Goal: Task Accomplishment & Management: Complete application form

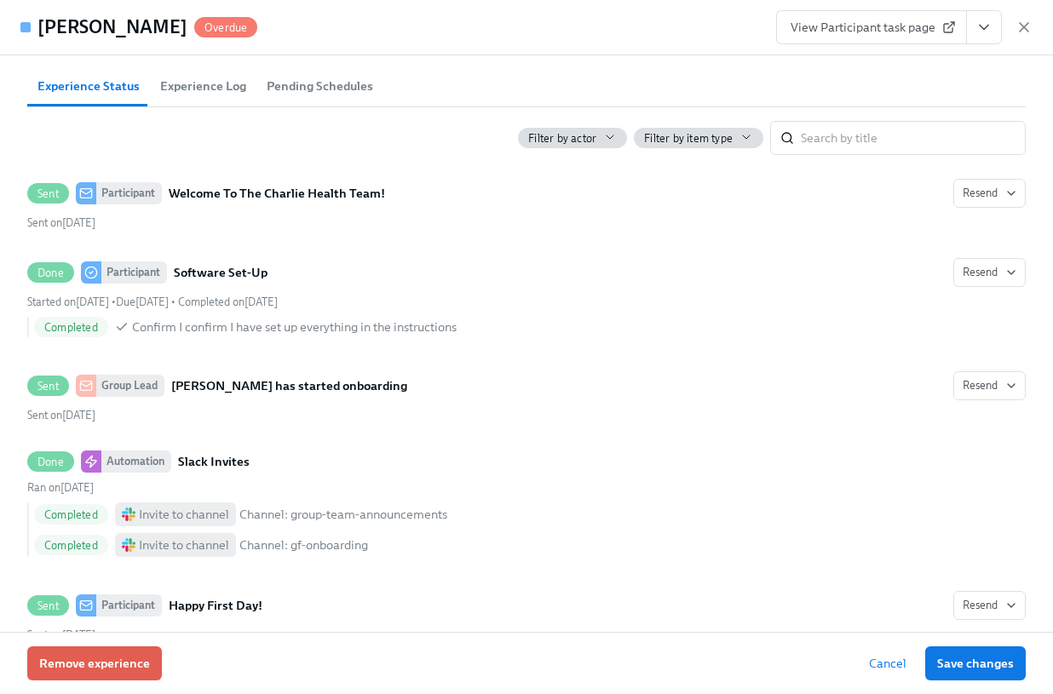
scroll to position [544, 0]
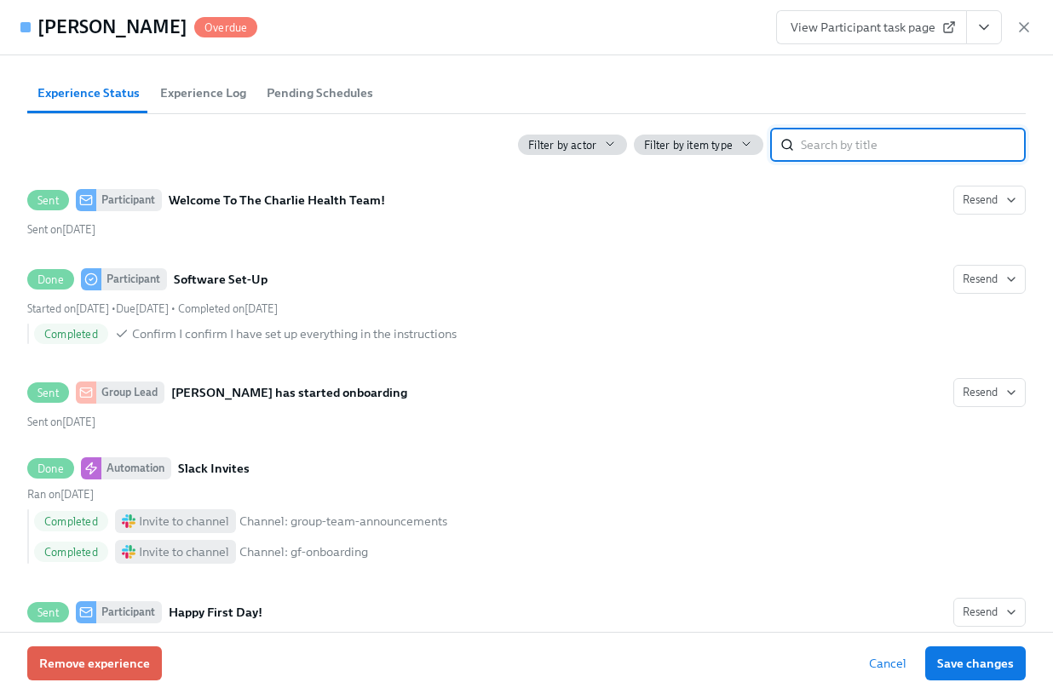
click at [896, 153] on input "search" at bounding box center [913, 145] width 225 height 34
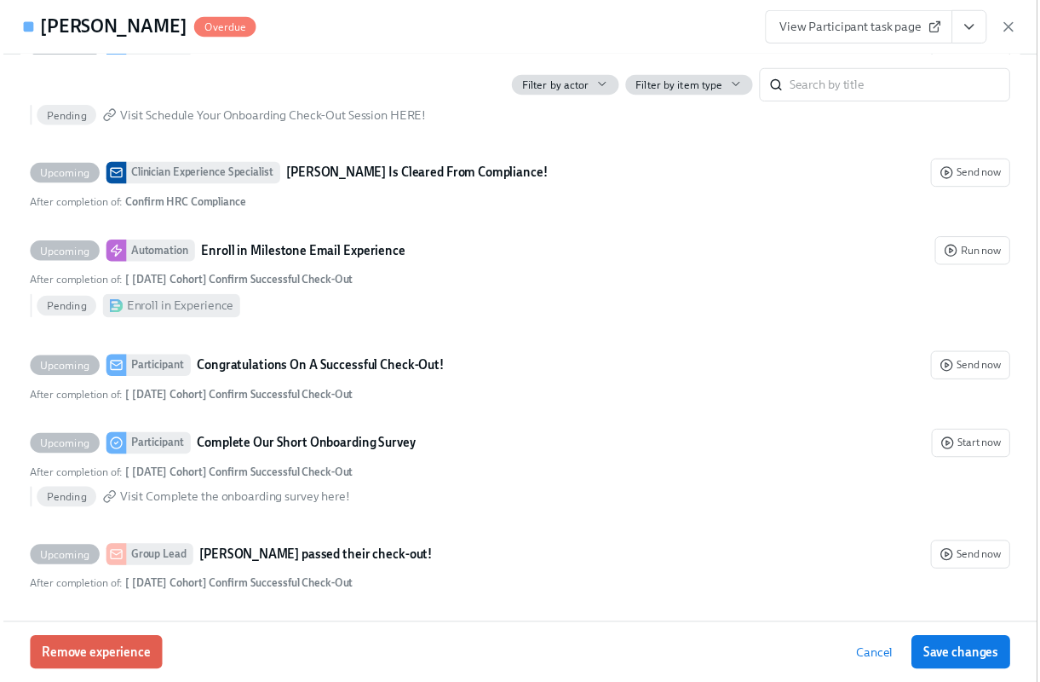
scroll to position [0, 0]
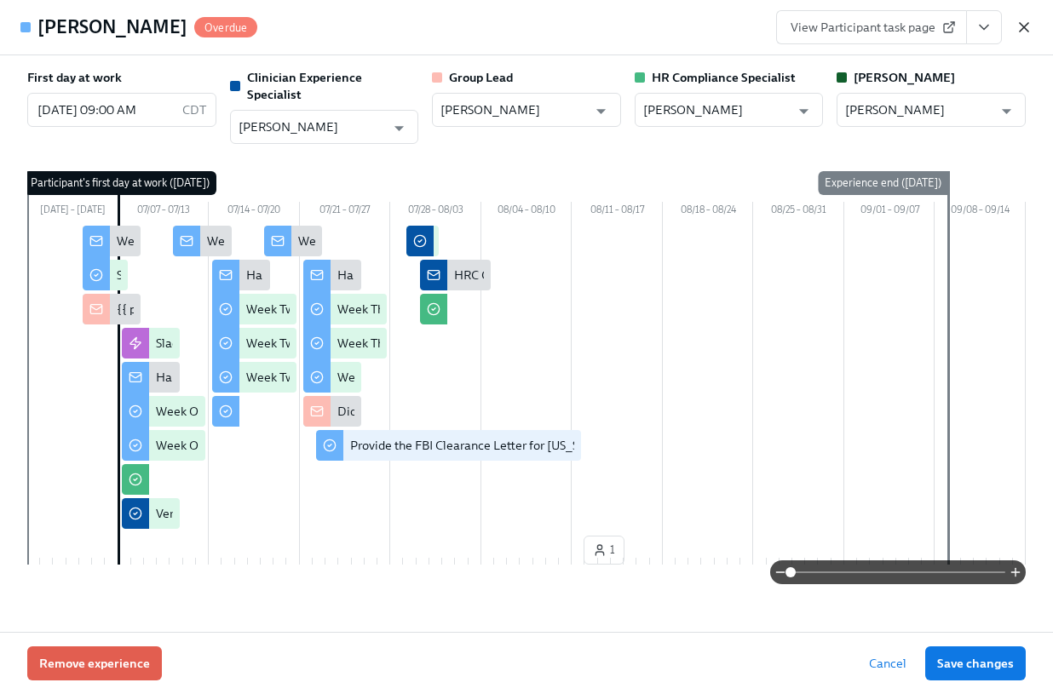
click at [1020, 27] on icon "button" at bounding box center [1024, 27] width 17 height 17
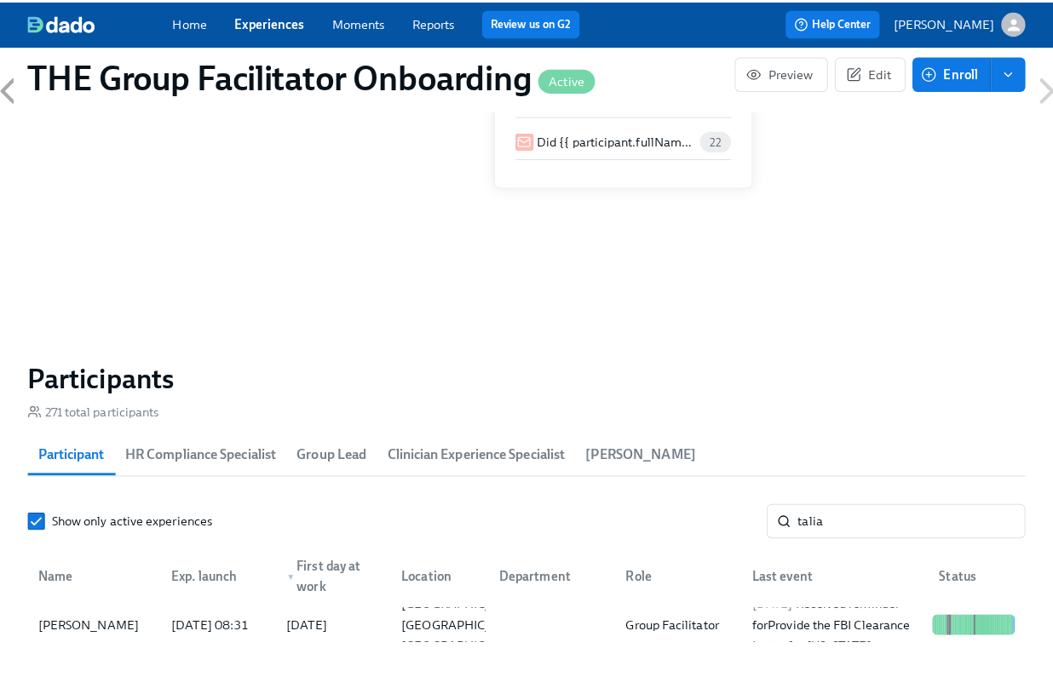
scroll to position [0, 25373]
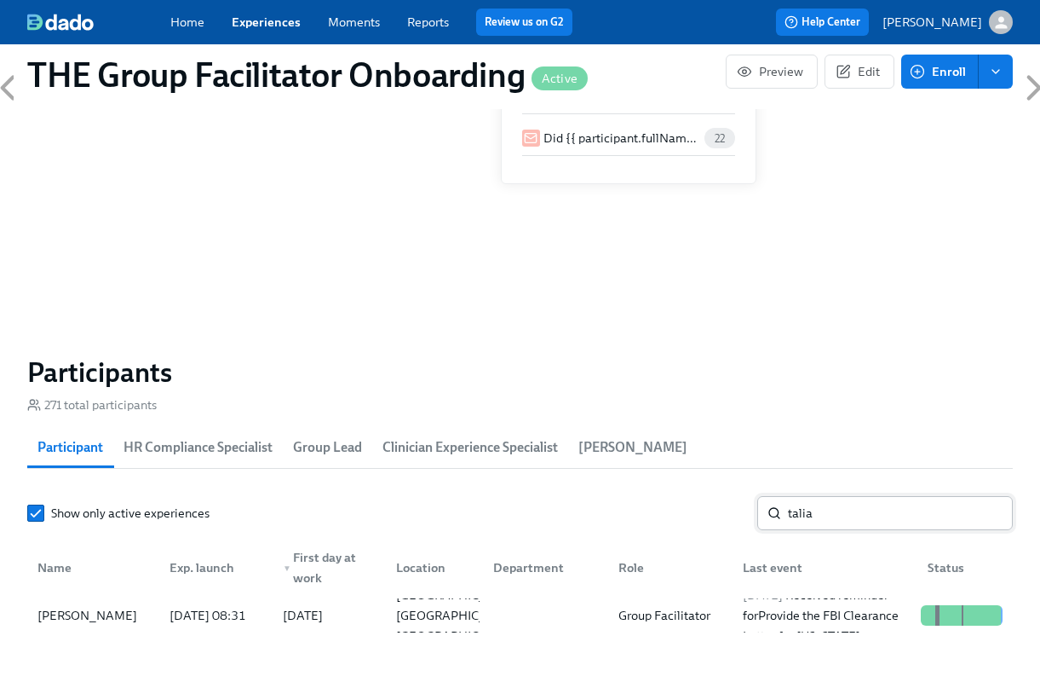
click at [817, 516] on input "talia" at bounding box center [900, 513] width 225 height 34
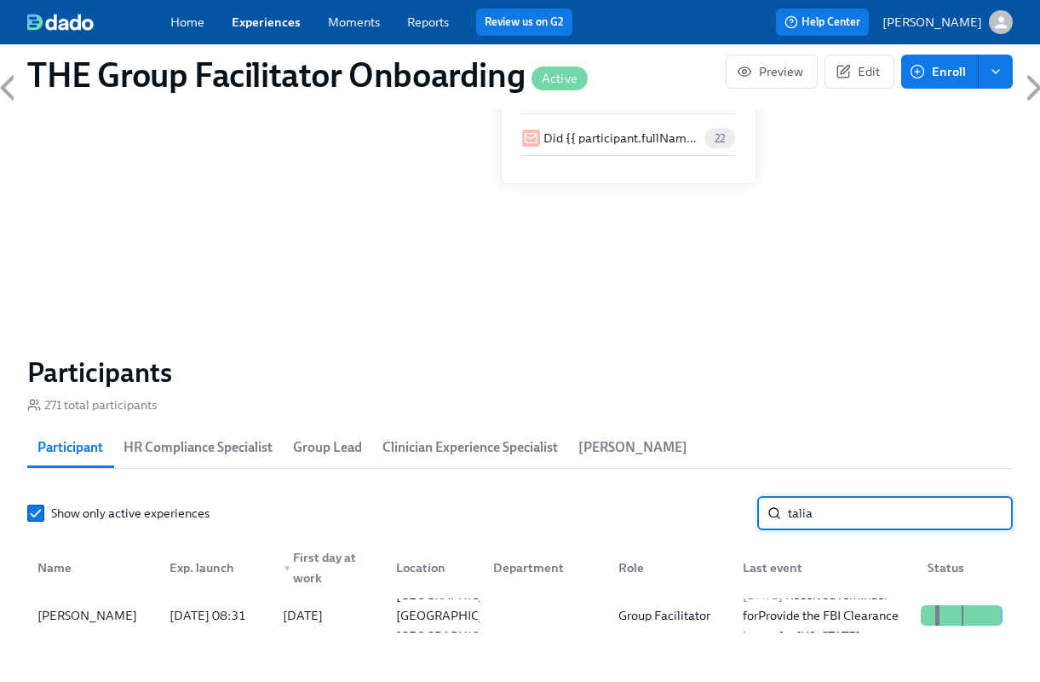
click at [817, 516] on input "talia" at bounding box center [900, 513] width 225 height 34
type input "[PERSON_NAME]"
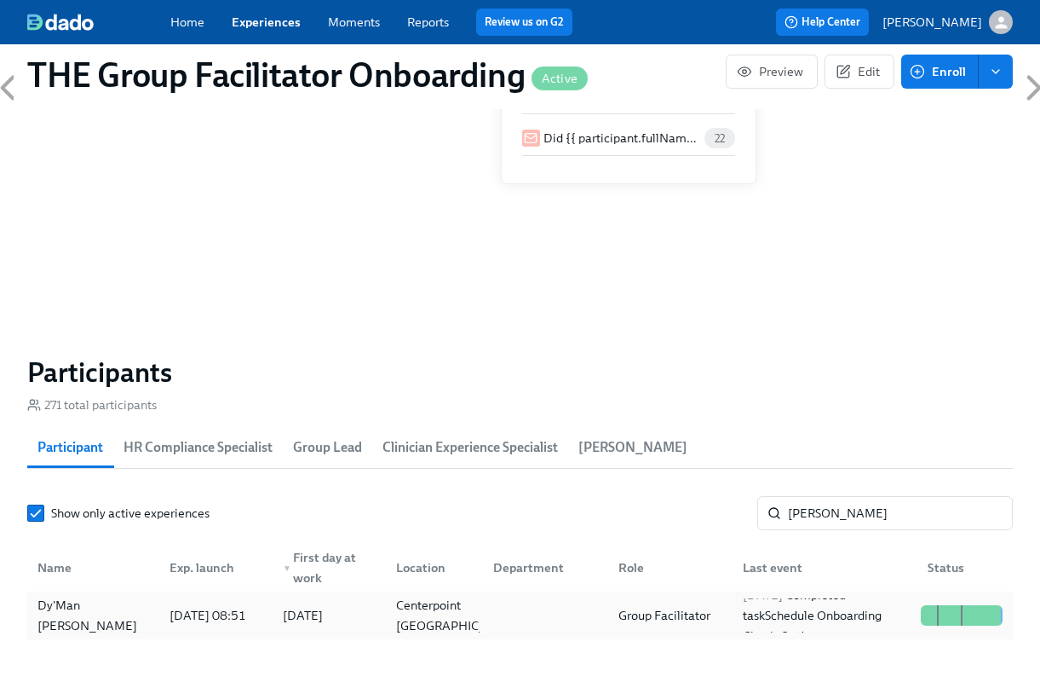
click at [101, 625] on div "Dy'Man [PERSON_NAME]" at bounding box center [93, 615] width 125 height 41
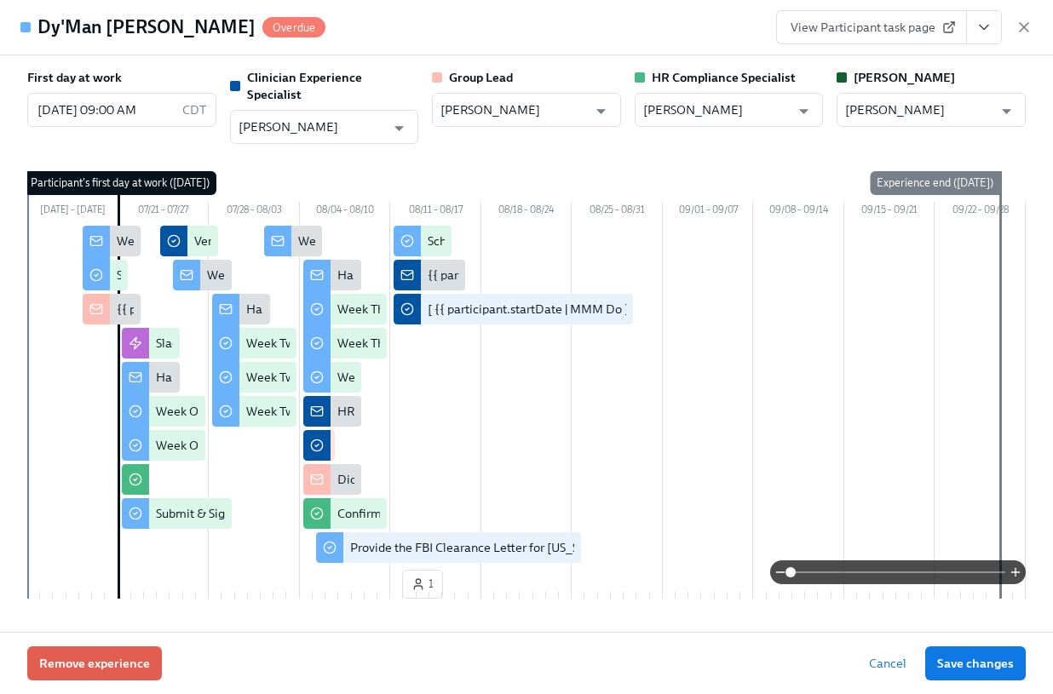
click at [985, 32] on icon "View task page" at bounding box center [984, 27] width 17 height 17
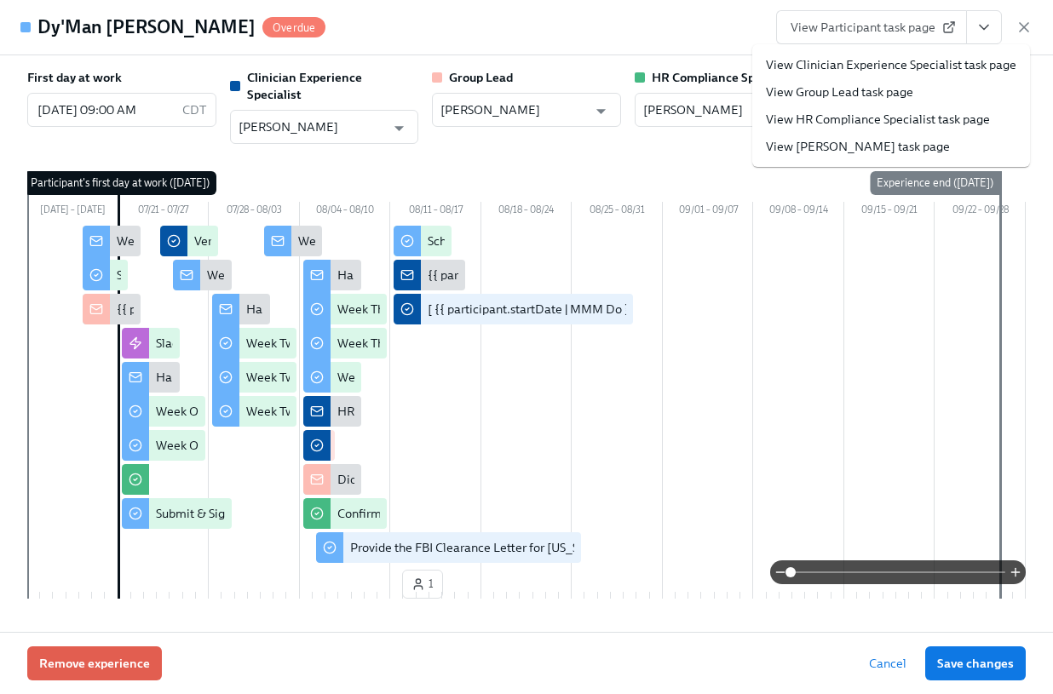
click at [943, 67] on link "View Clinician Experience Specialist task page" at bounding box center [891, 64] width 250 height 17
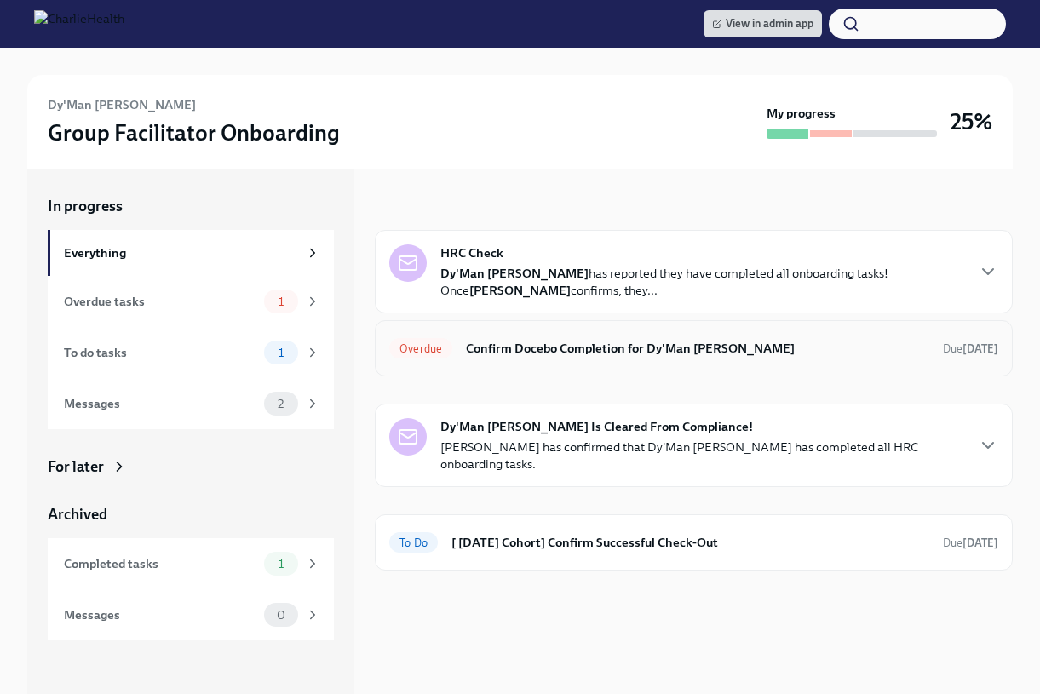
click at [744, 337] on div "Overdue Confirm Docebo Completion for Dy'Man [PERSON_NAME] Due [DATE]" at bounding box center [693, 348] width 609 height 27
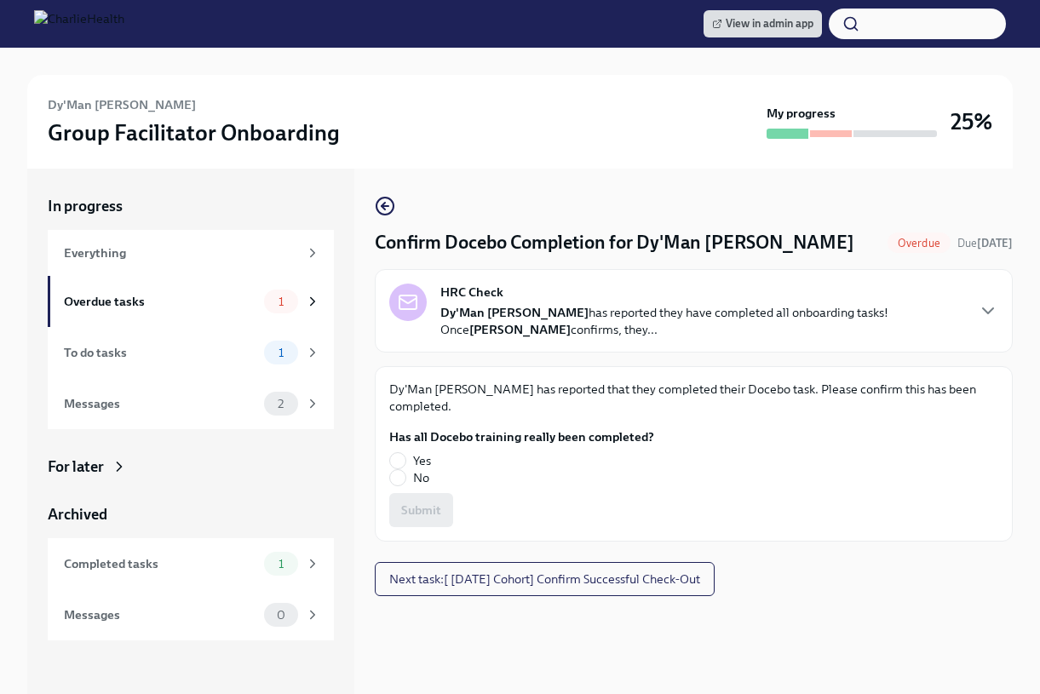
click at [410, 452] on label "Yes" at bounding box center [514, 460] width 251 height 17
click at [406, 453] on input "Yes" at bounding box center [397, 460] width 15 height 15
radio input "true"
click at [427, 502] on span "Submit" at bounding box center [421, 510] width 40 height 17
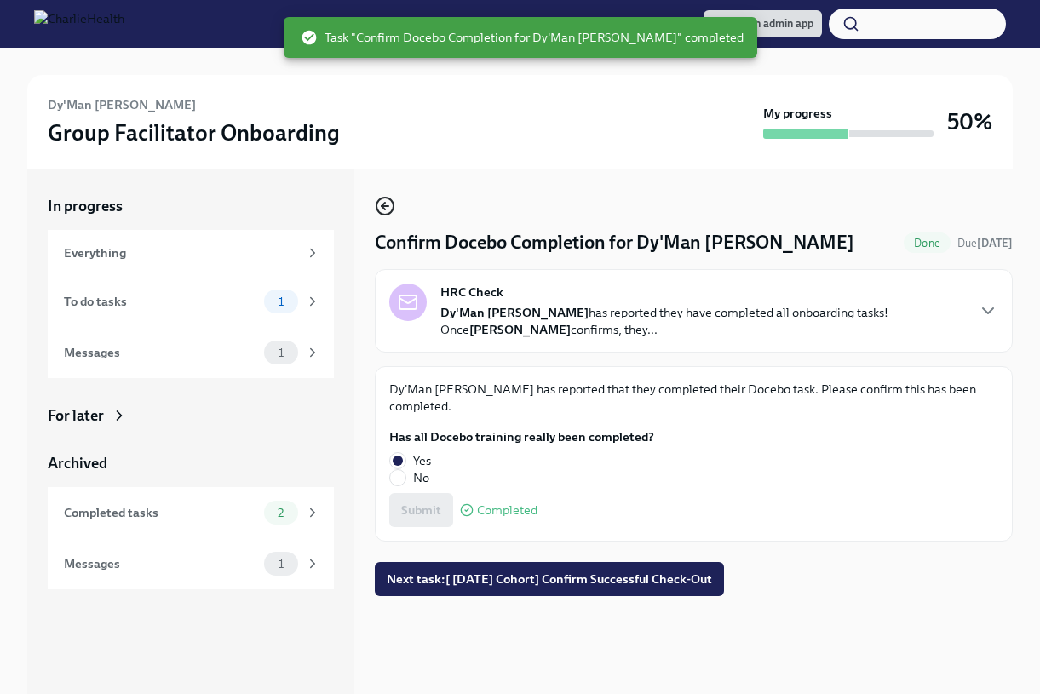
click at [384, 200] on icon "button" at bounding box center [385, 206] width 20 height 20
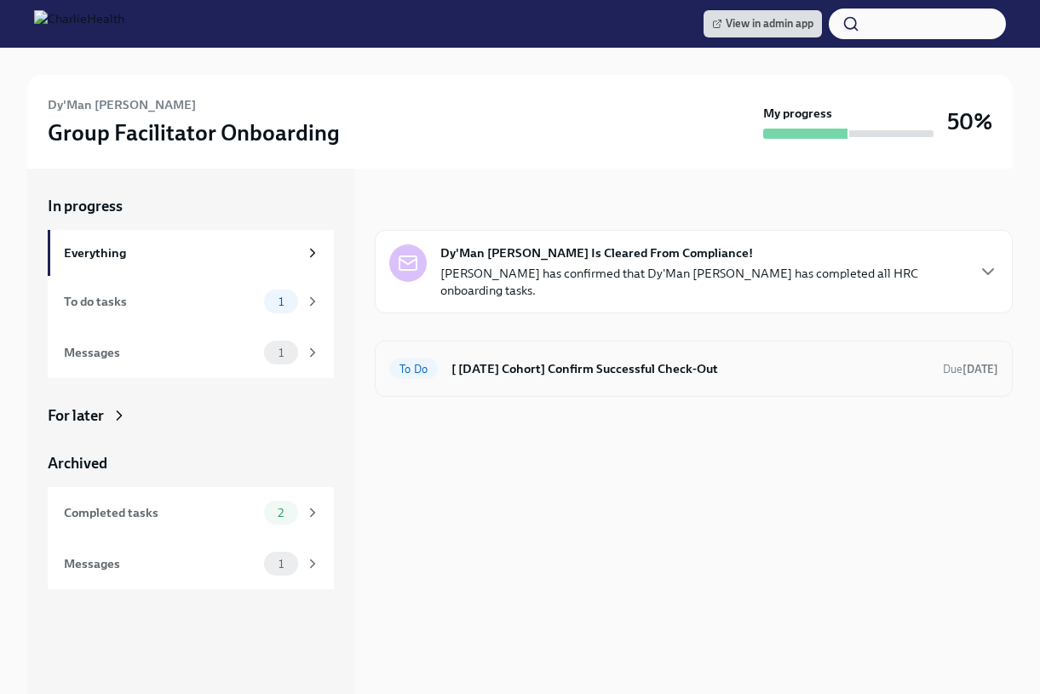
click at [541, 360] on h6 "[ [DATE] Cohort] Confirm Successful Check-Out" at bounding box center [691, 369] width 478 height 19
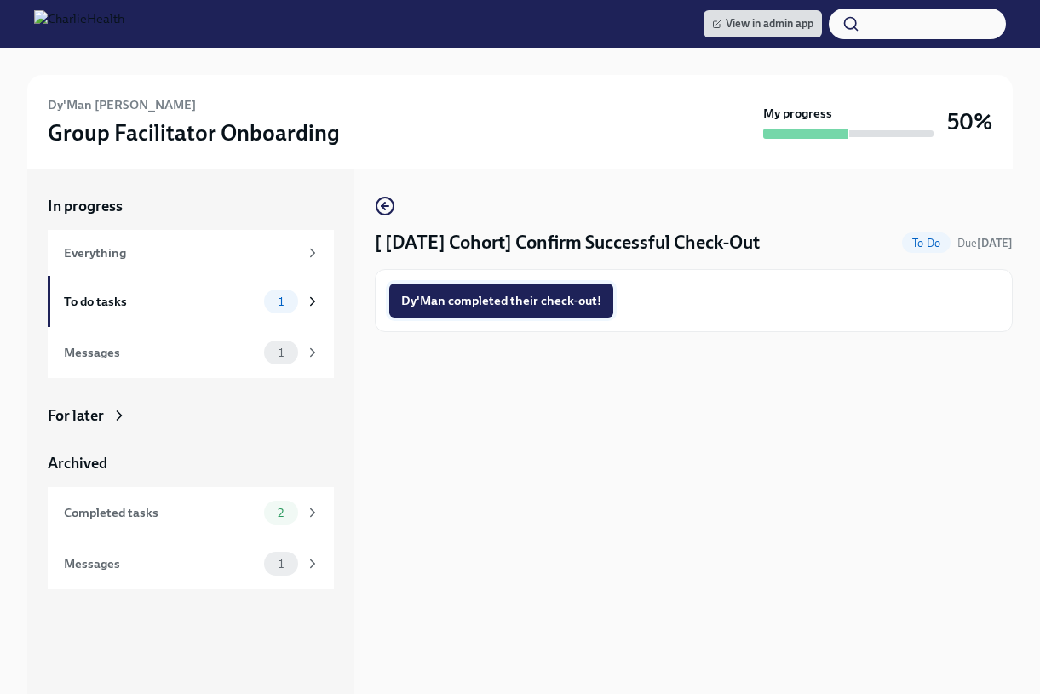
click at [502, 304] on span "Dy'Man completed their check-out!" at bounding box center [501, 300] width 200 height 17
